Goal: Information Seeking & Learning: Learn about a topic

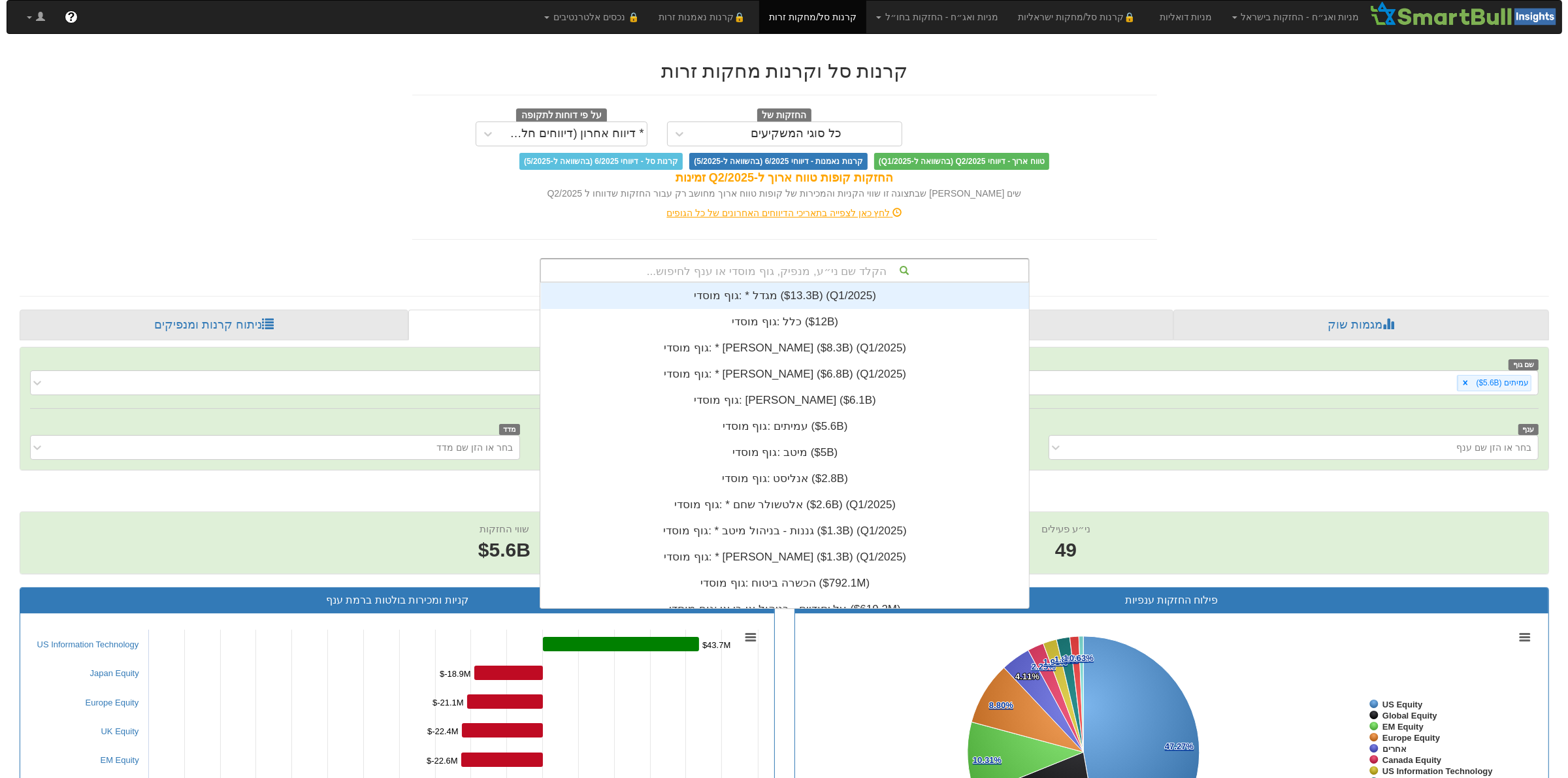
scroll to position [326, 0]
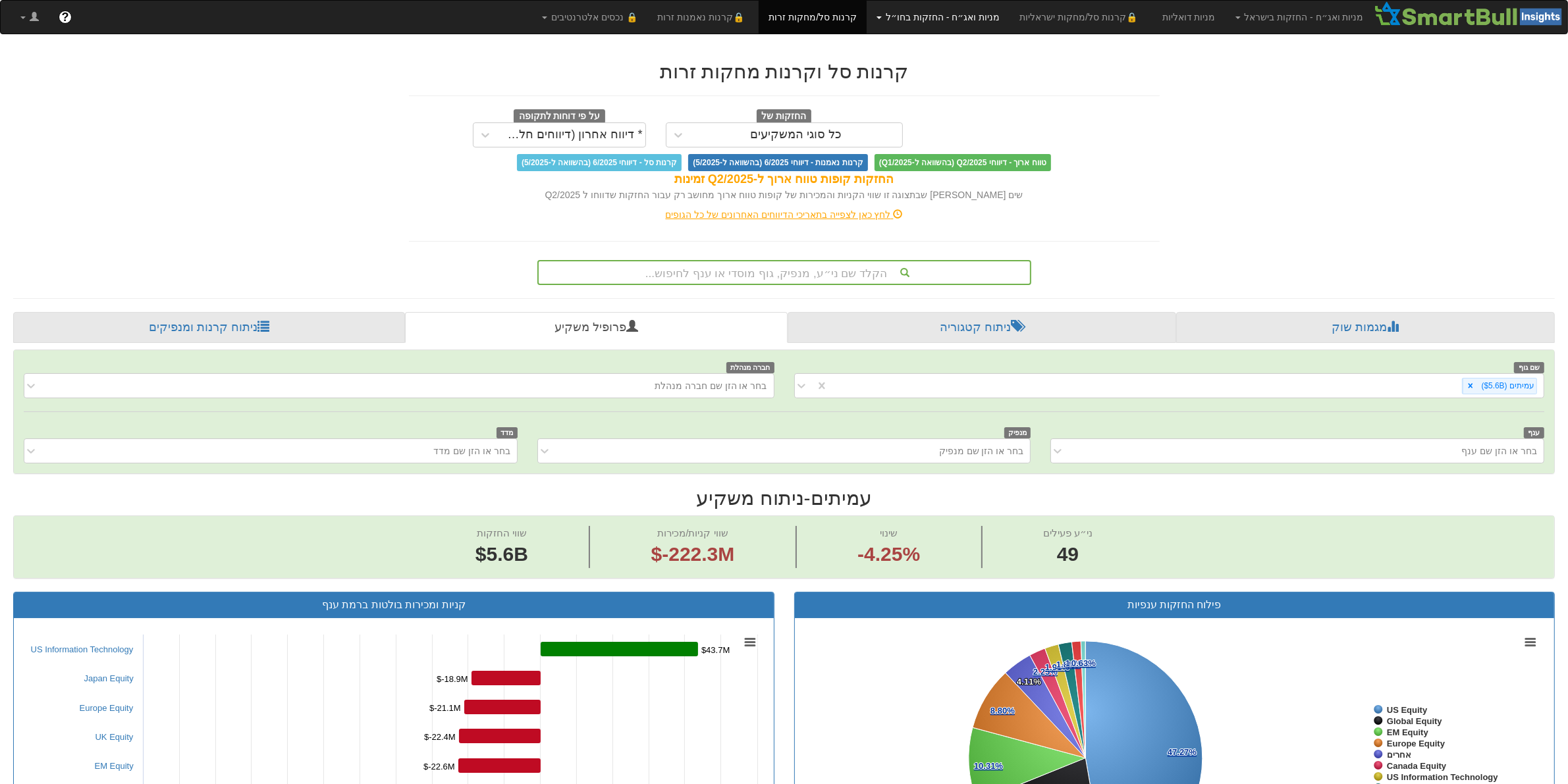
click at [939, 27] on link "מניות ואג״ח - החזקות בחו״ל" at bounding box center [938, 17] width 143 height 33
click at [980, 46] on link "מניות" at bounding box center [957, 46] width 104 height 17
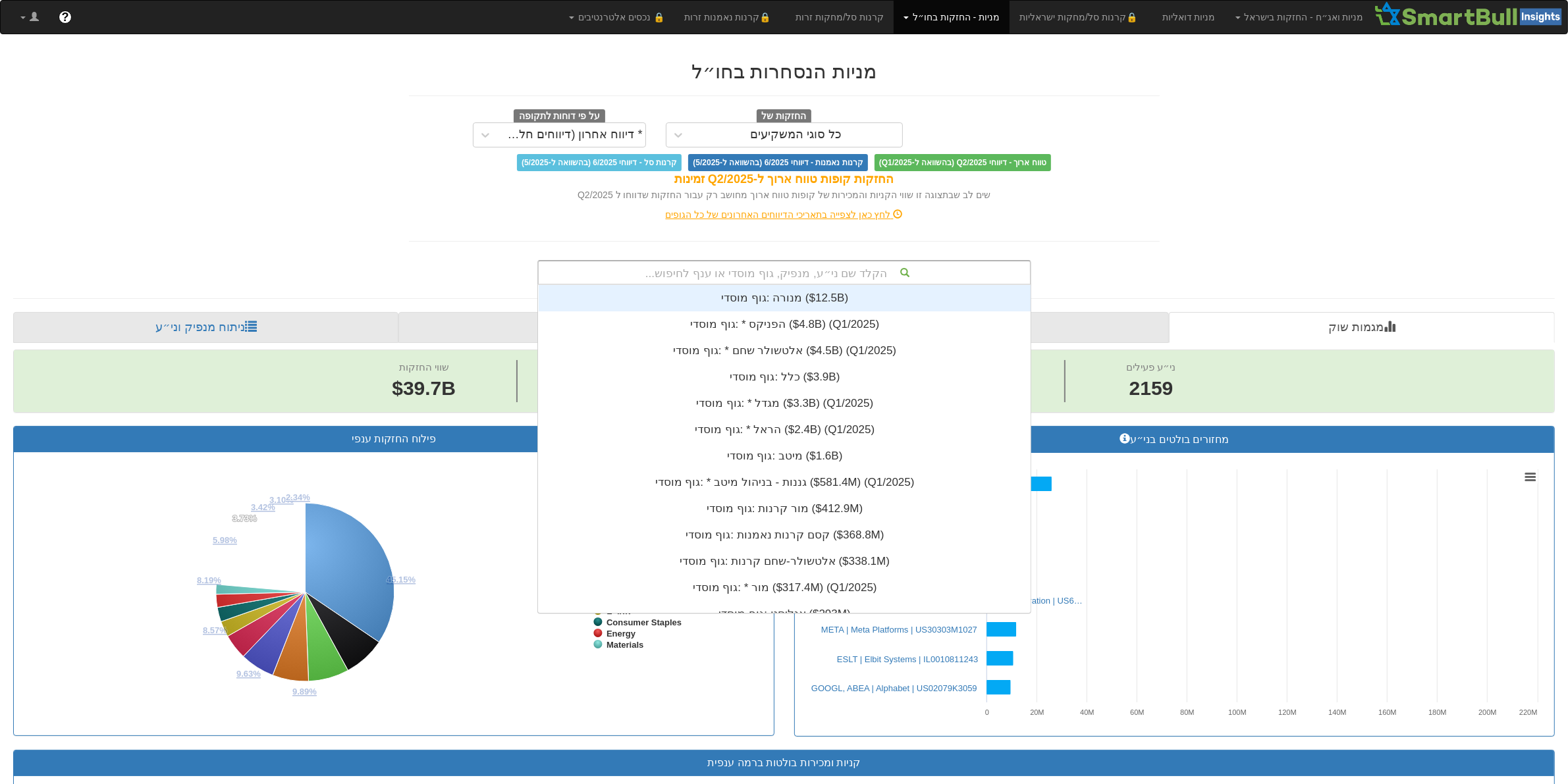
click at [798, 271] on div "הקלד שם ני״ע, מנפיק, גוף מוסדי או ענף לחיפוש..." at bounding box center [784, 272] width 491 height 22
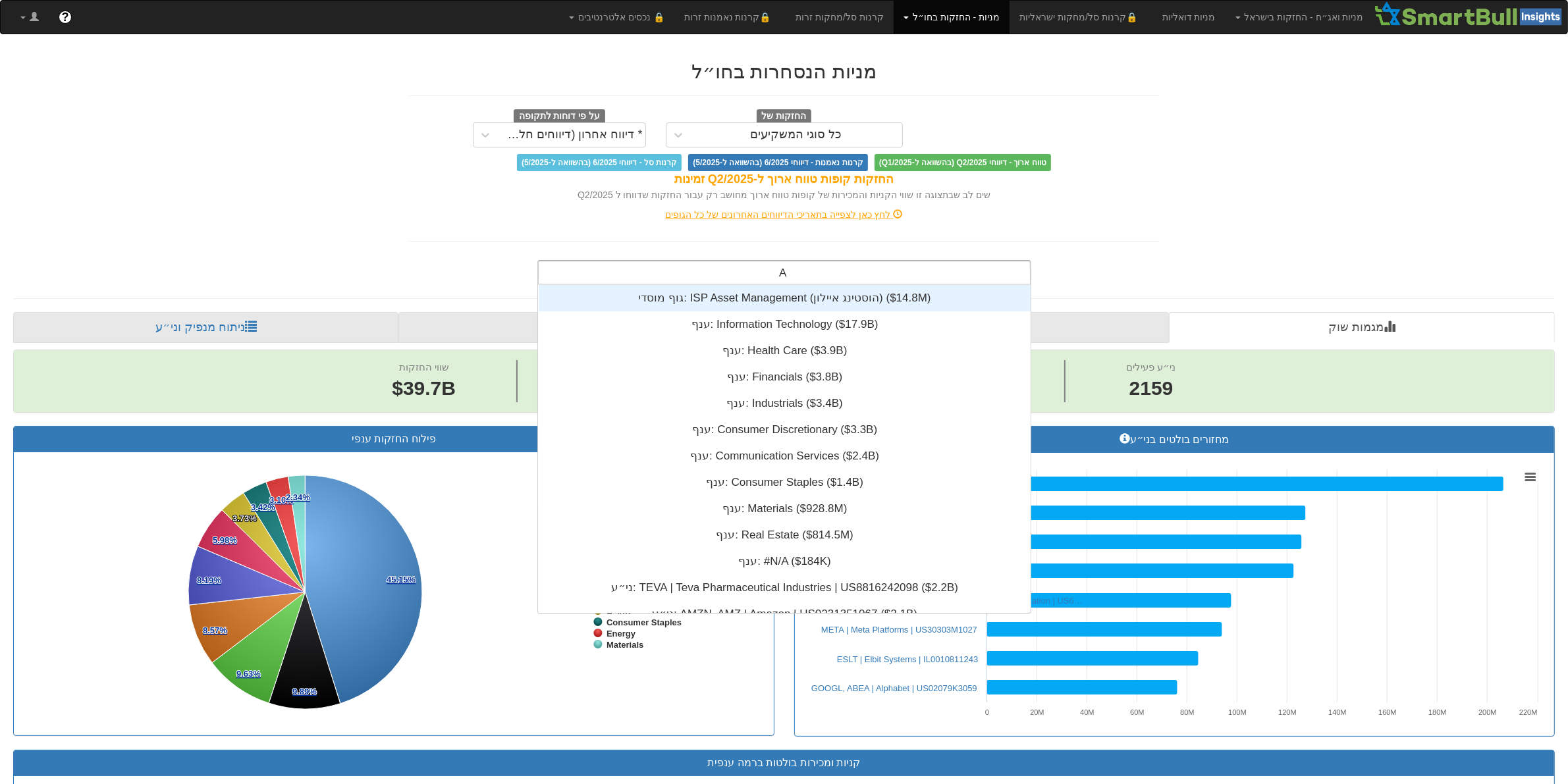
scroll to position [0, 8885]
type input "Aro"
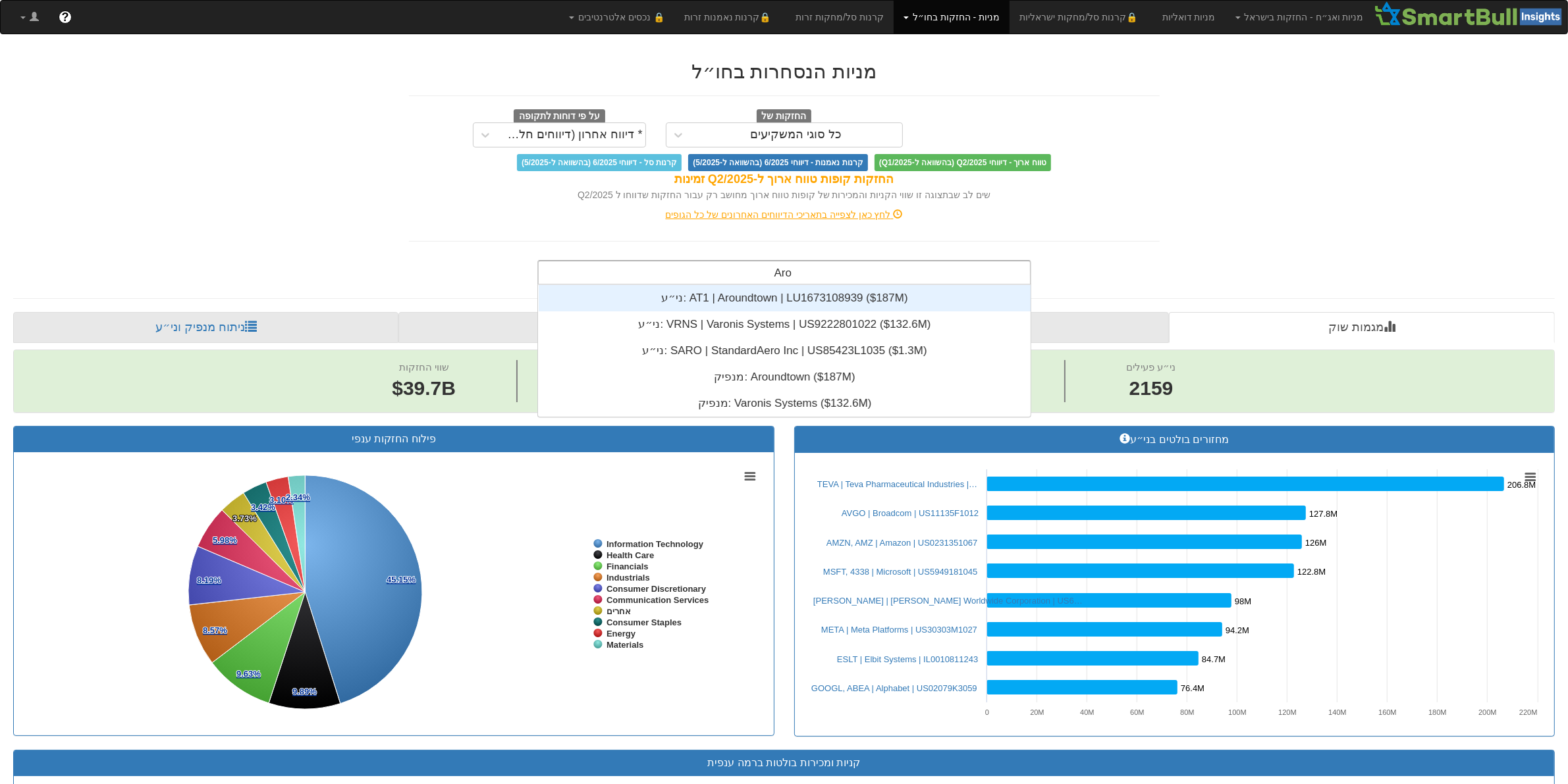
scroll to position [132, 0]
click at [797, 298] on div "ני״ע: ‎AT1 | Aroundtown | LU1673108939 ‎($187M)‏" at bounding box center [784, 298] width 492 height 26
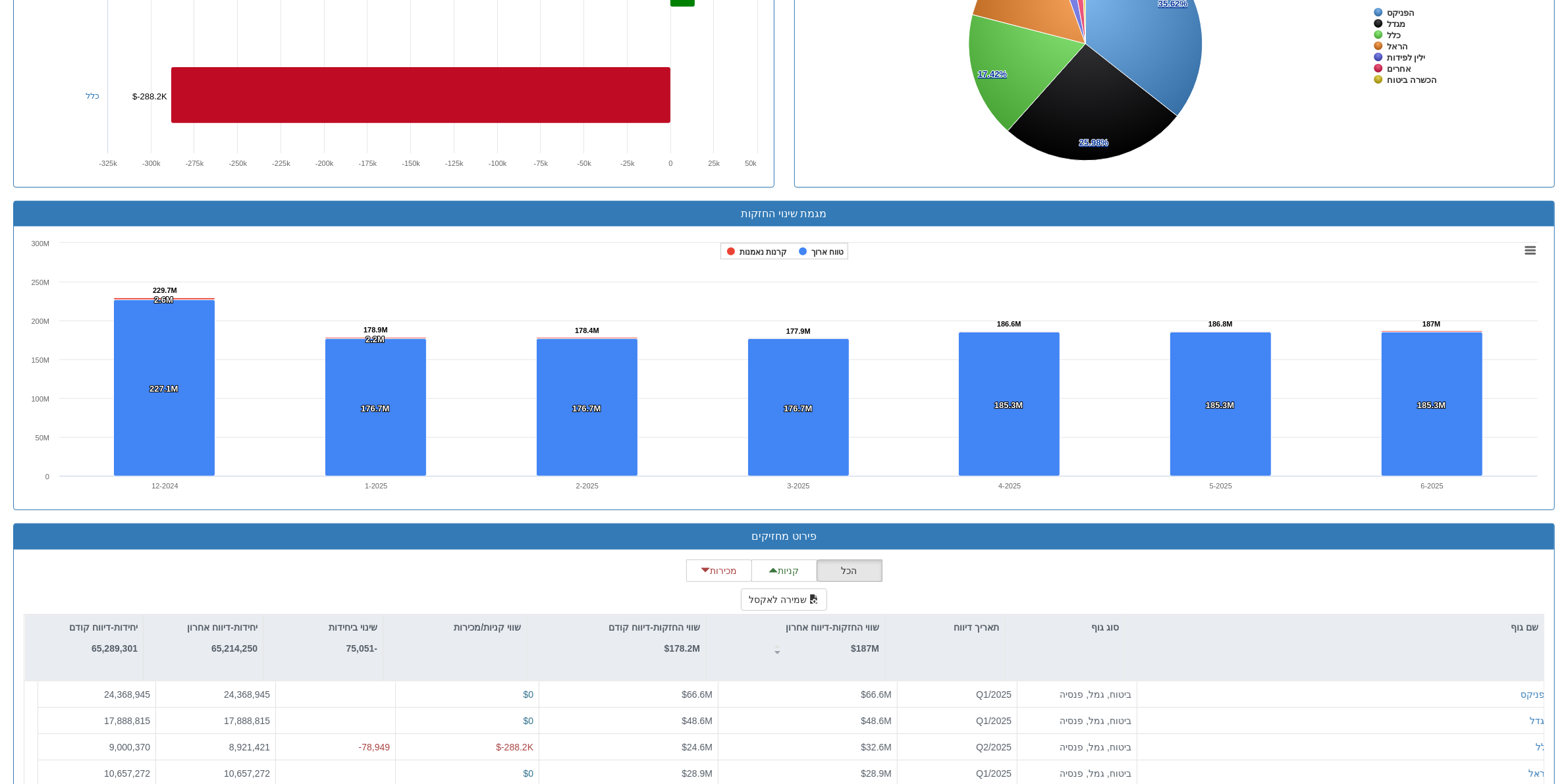
scroll to position [806, 0]
